Goal: Task Accomplishment & Management: Manage account settings

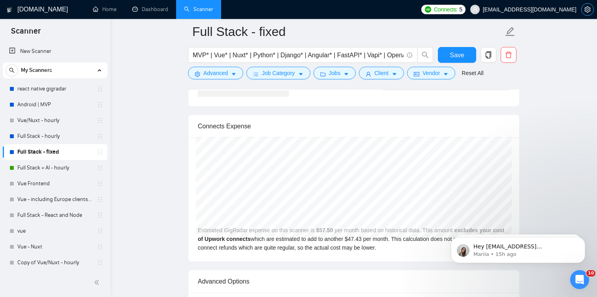
click at [588, 12] on icon "setting" at bounding box center [588, 9] width 6 height 6
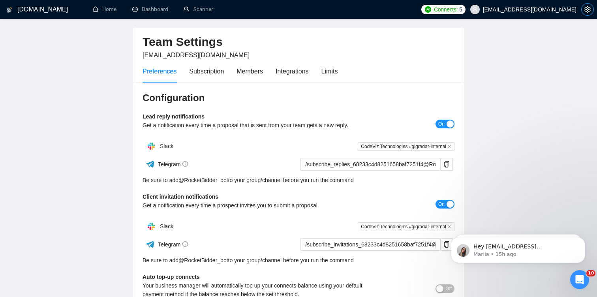
scroll to position [25, 0]
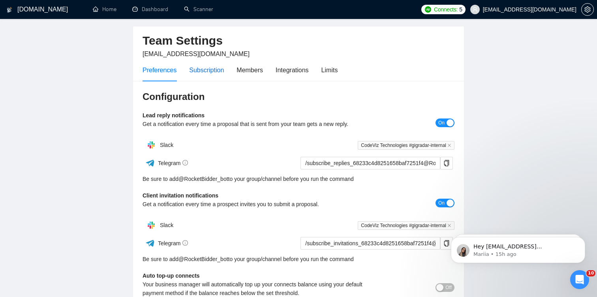
click at [208, 71] on div "Subscription" at bounding box center [206, 70] width 35 height 10
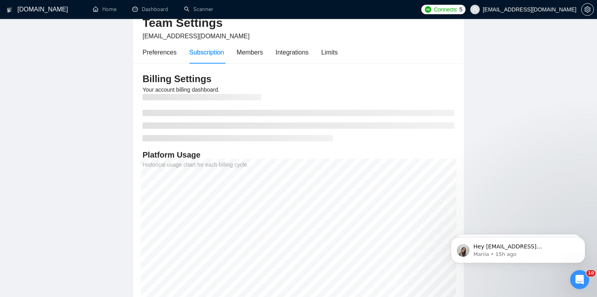
scroll to position [44, 0]
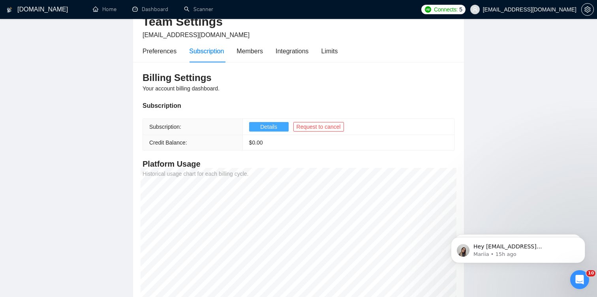
click at [271, 130] on span "Details" at bounding box center [268, 126] width 17 height 9
